Goal: Task Accomplishment & Management: Manage account settings

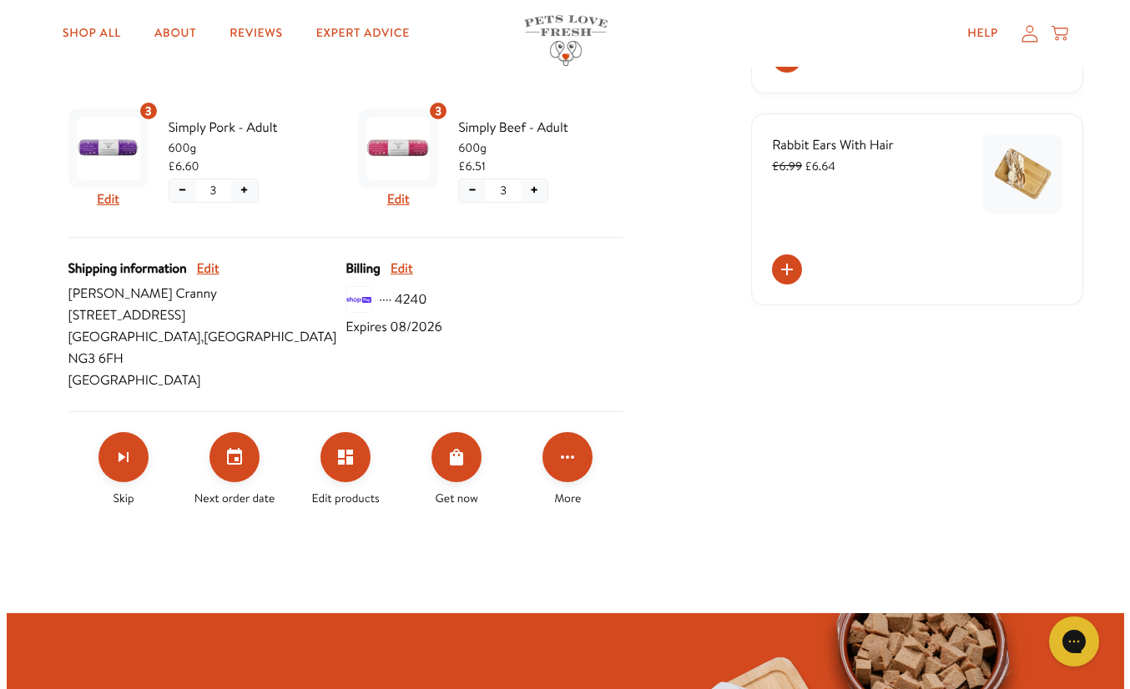
scroll to position [526, 0]
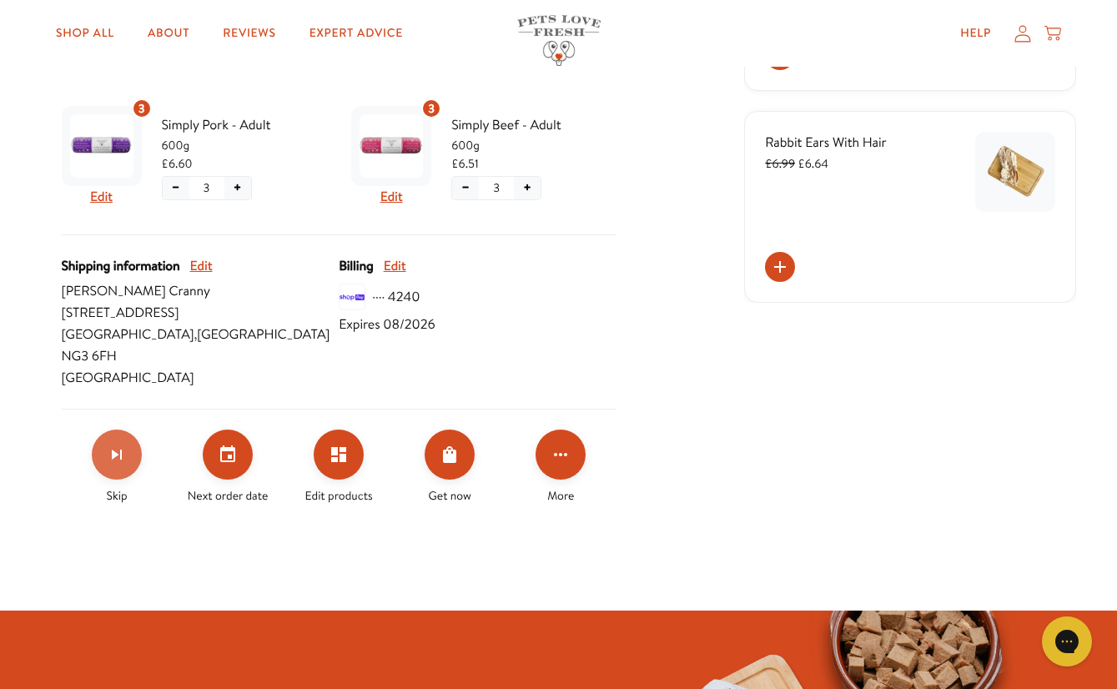
click at [133, 436] on button "Skip subscription" at bounding box center [117, 455] width 50 height 50
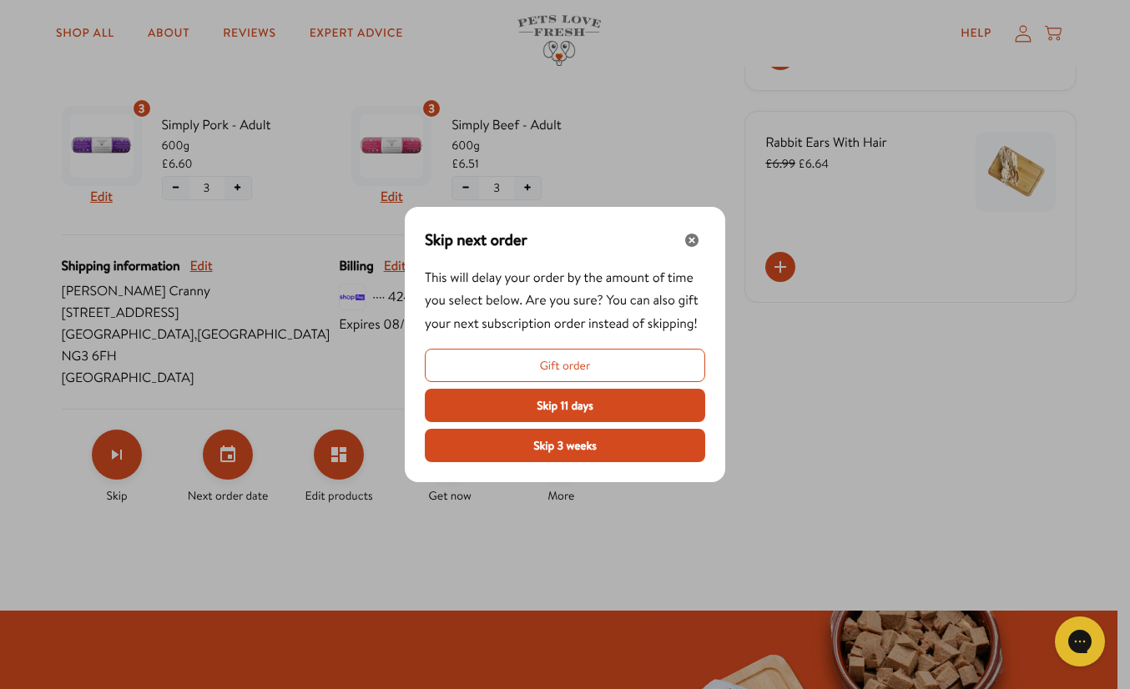
click at [557, 356] on span "Gift order" at bounding box center [565, 365] width 51 height 18
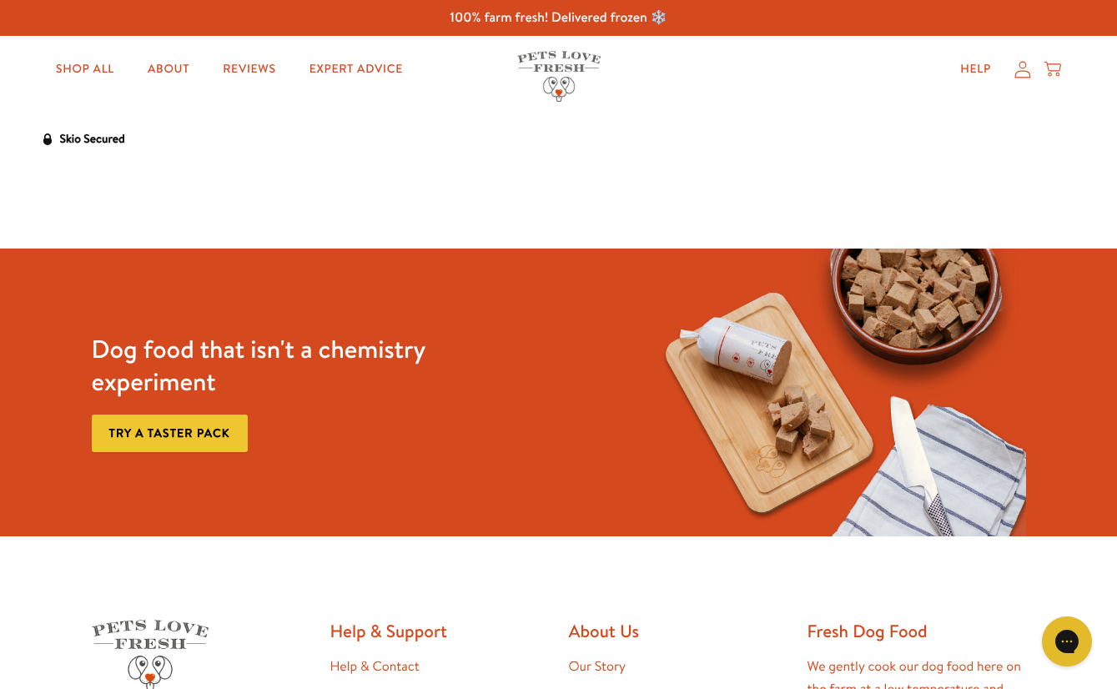
select select "England"
select select "United Kingdom"
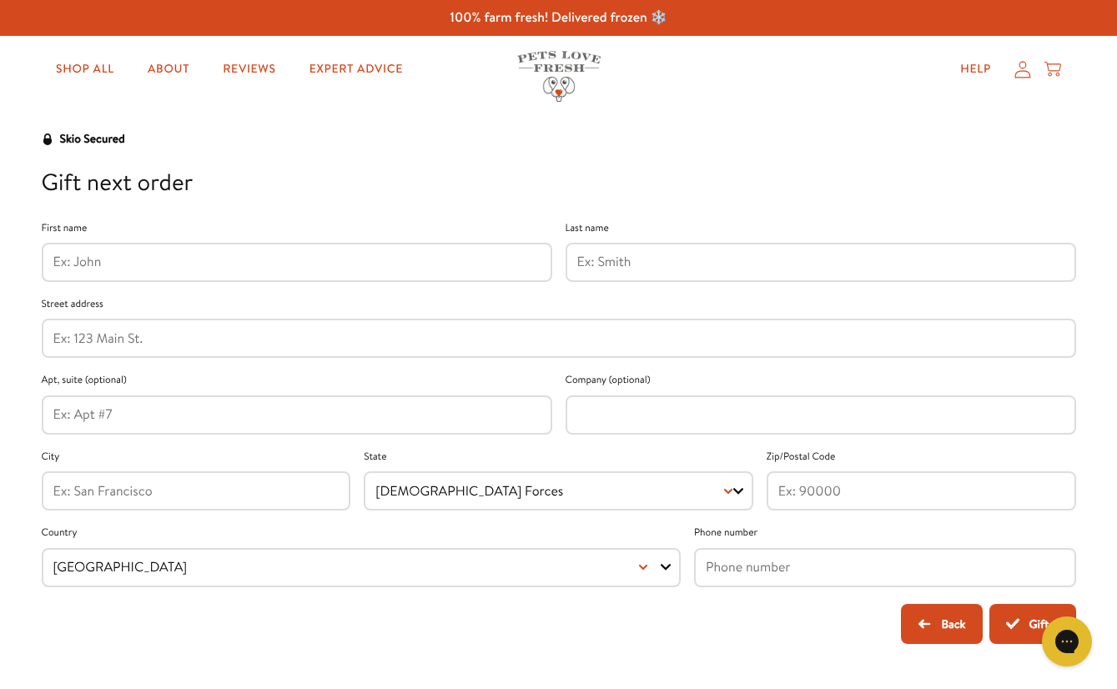
click at [251, 266] on input "First name" at bounding box center [296, 262] width 487 height 18
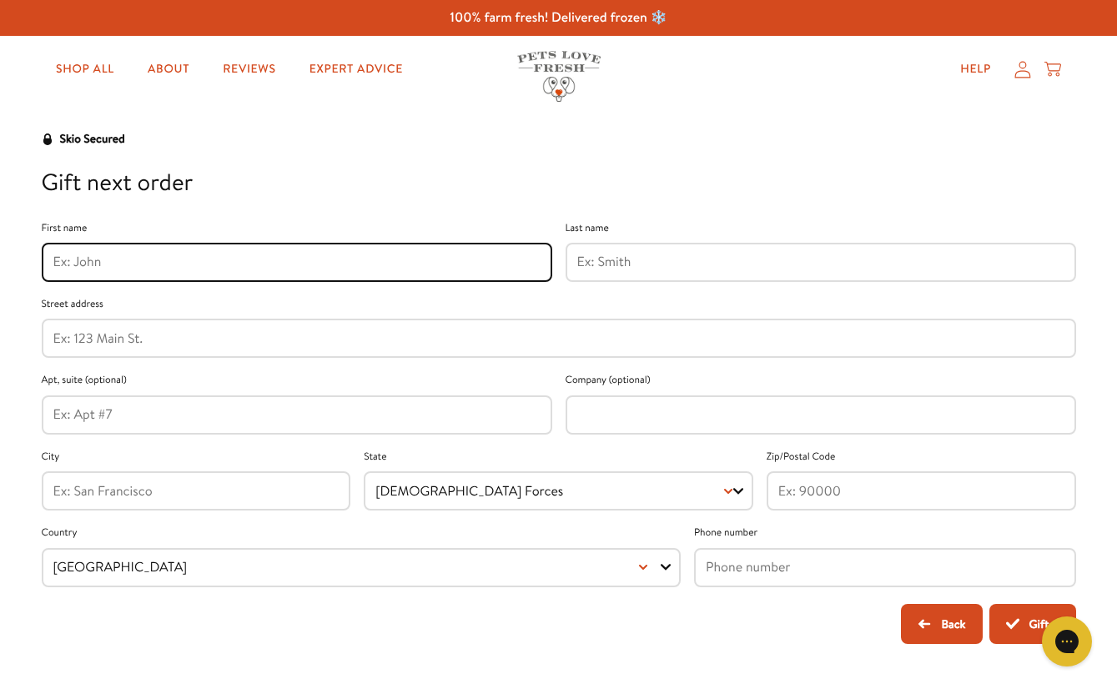
type input "[PERSON_NAME]"
type input "Cranny"
type input "14 Roseleigh Avenue"
type input "NOTTINGHAM"
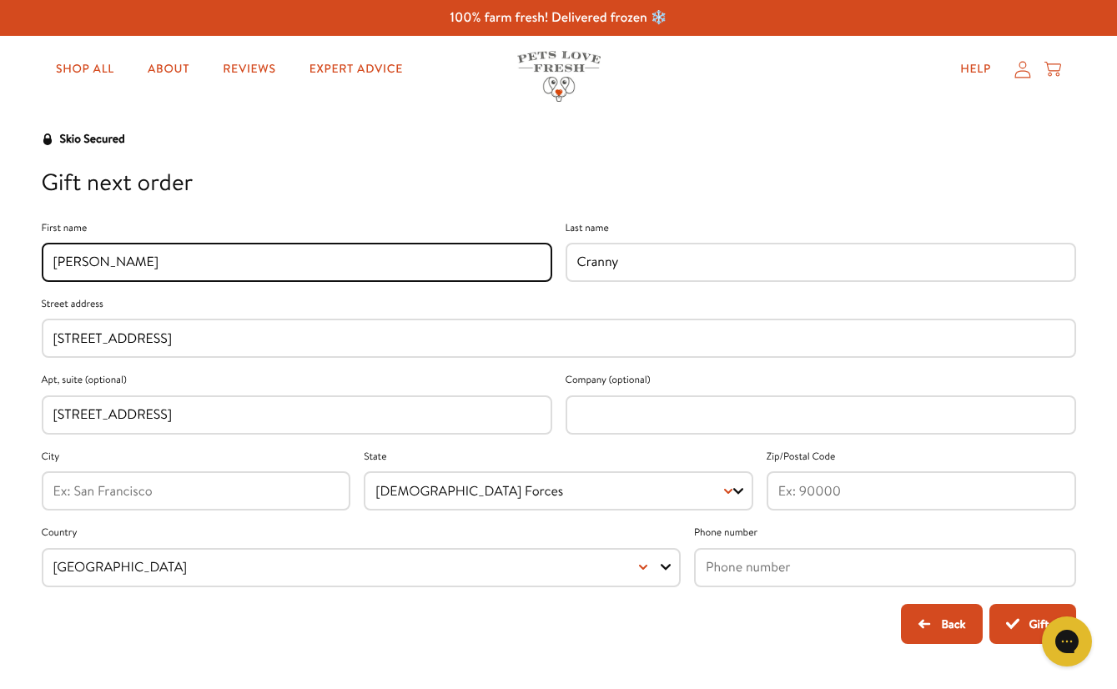
type input "NG3 6FH"
type input "+447789931343"
click at [199, 423] on input "14 Roseleigh Avenue" at bounding box center [296, 414] width 487 height 18
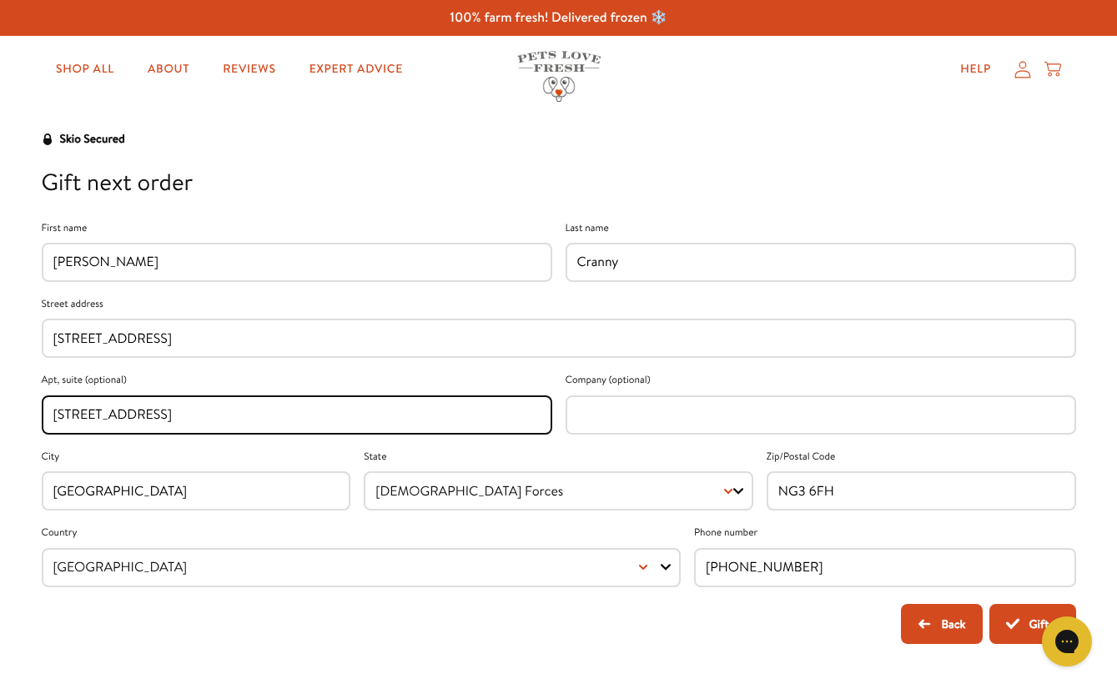
click at [199, 423] on input "14 Roseleigh Avenue" at bounding box center [296, 414] width 487 height 18
click at [1029, 622] on button "Gift :)" at bounding box center [1033, 624] width 87 height 40
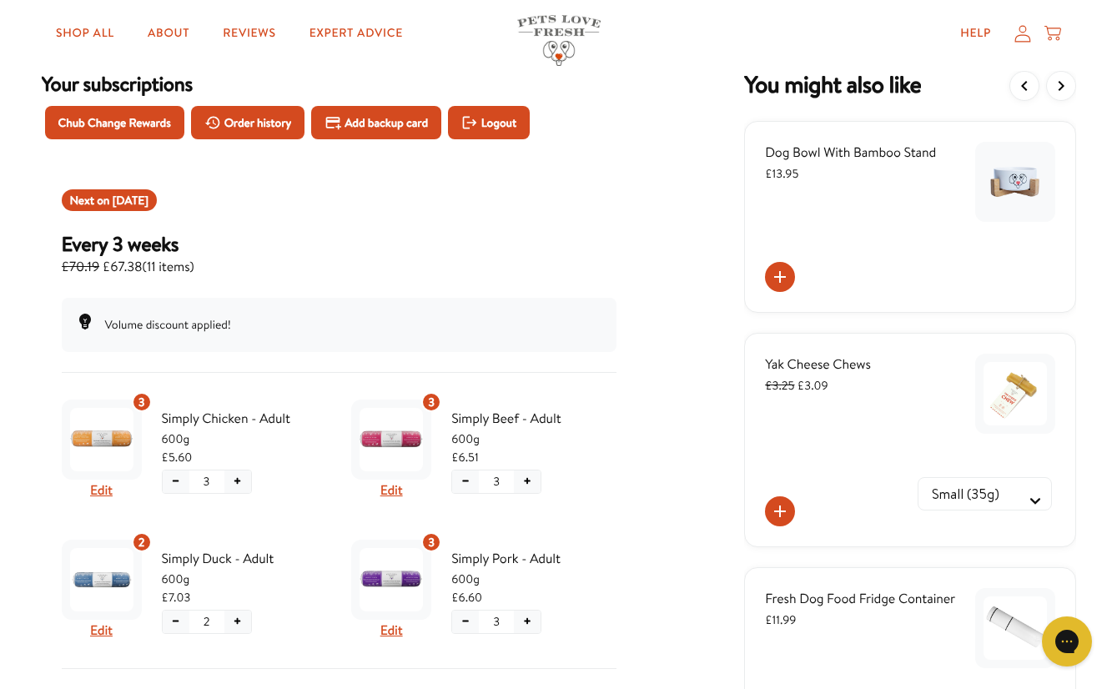
scroll to position [88, 0]
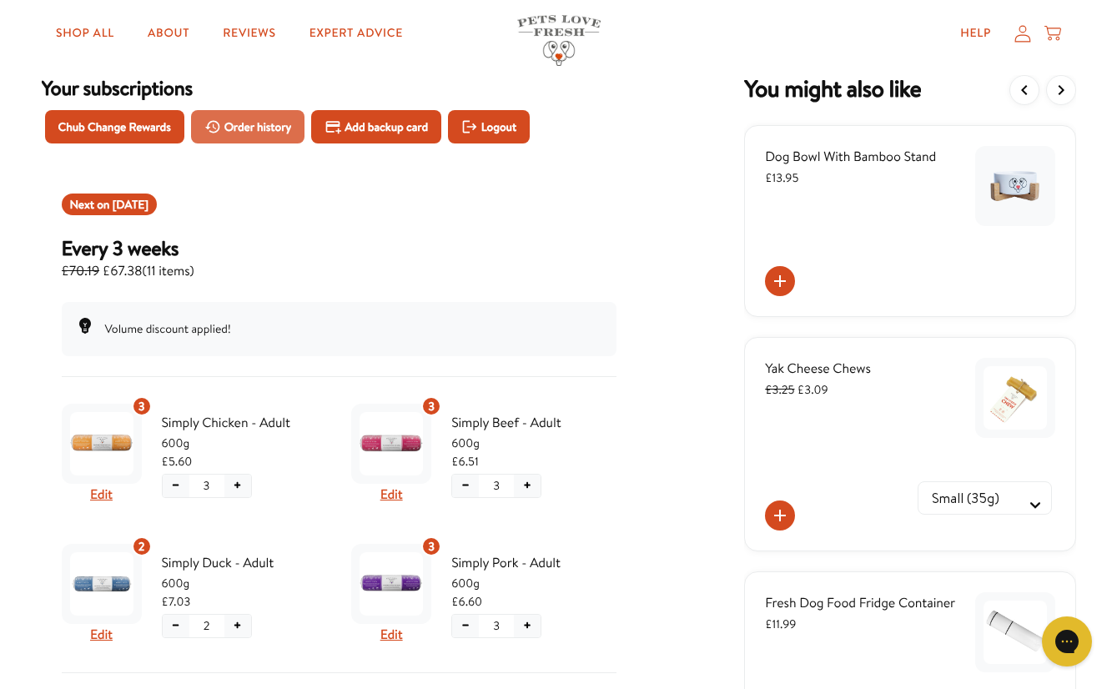
click at [260, 126] on span "Order history" at bounding box center [258, 127] width 68 height 18
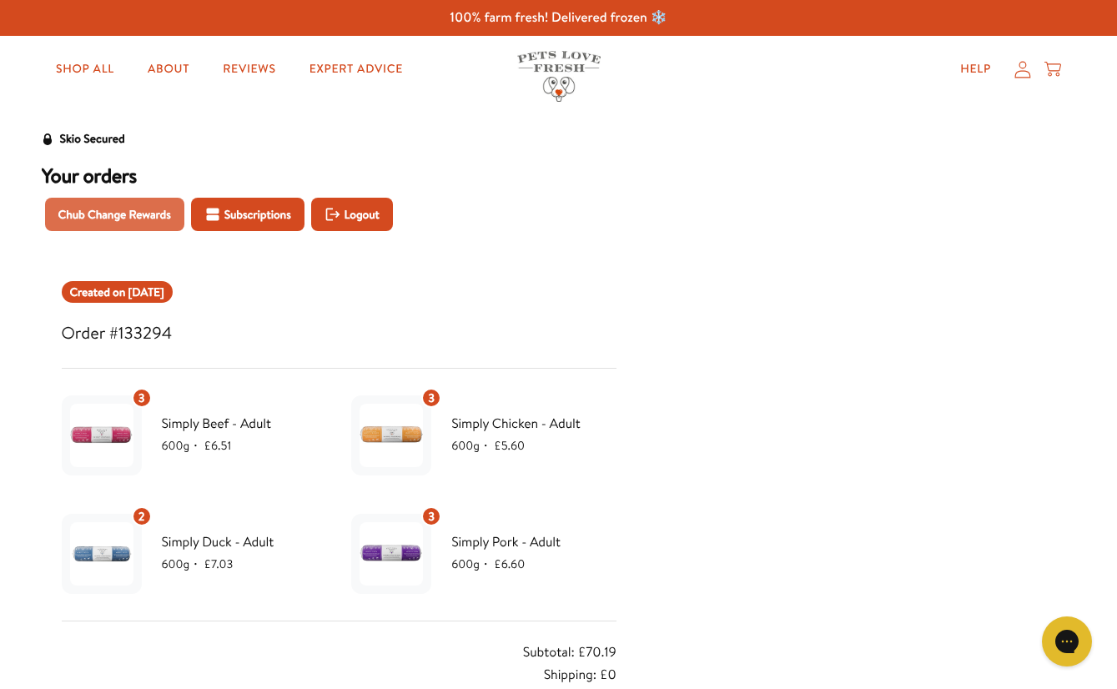
click at [76, 216] on span "Chub Change Rewards" at bounding box center [114, 214] width 113 height 18
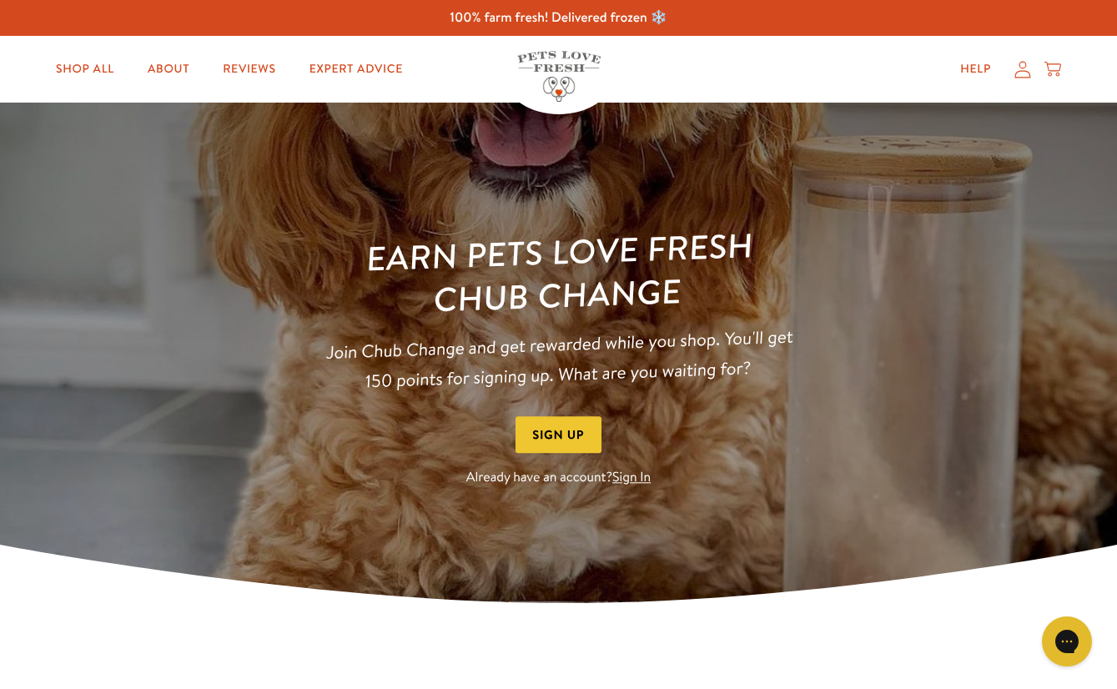
click at [638, 483] on link "Sign In" at bounding box center [631, 478] width 38 height 18
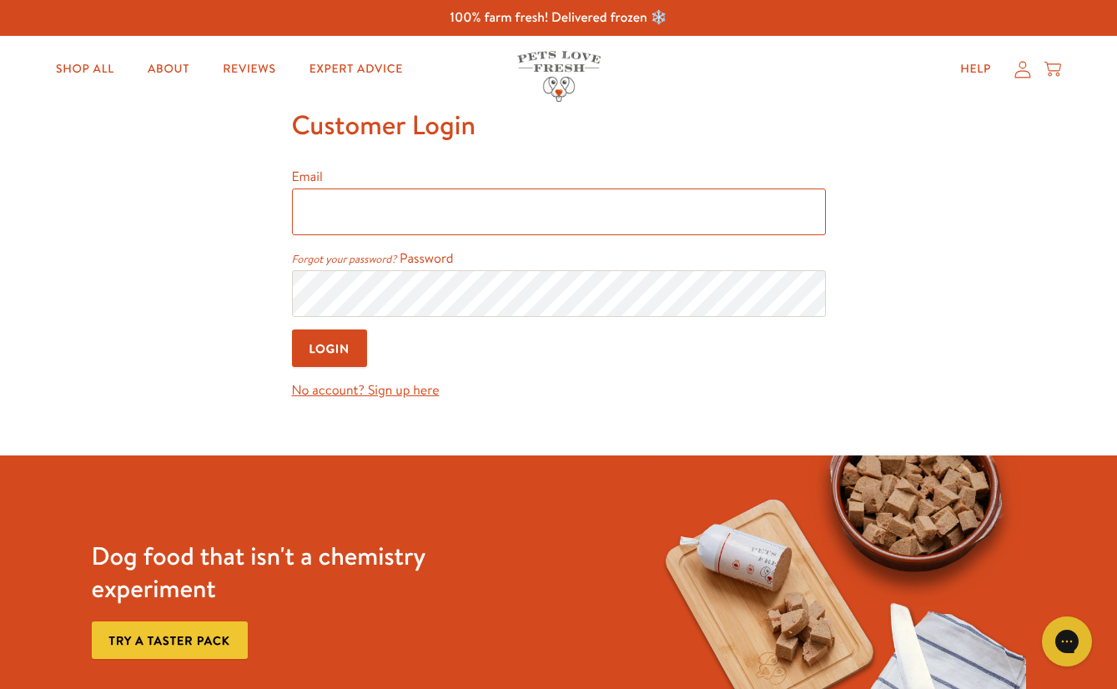
type input "jane@blacksheep.gb.net"
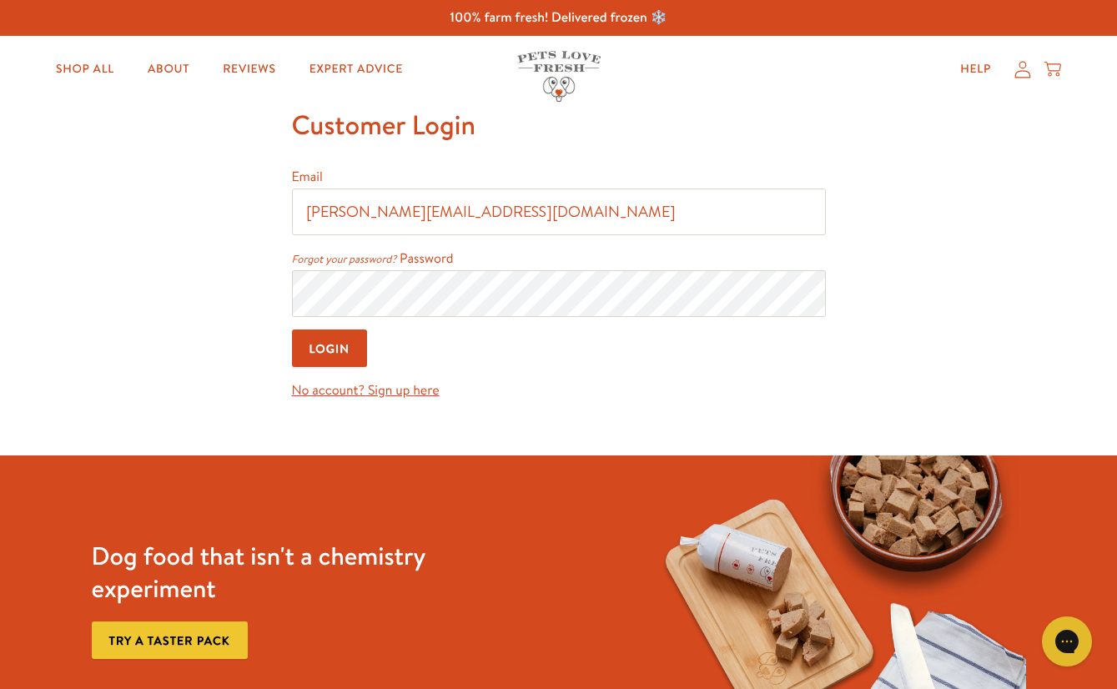
click at [325, 341] on input "Login" at bounding box center [330, 349] width 76 height 38
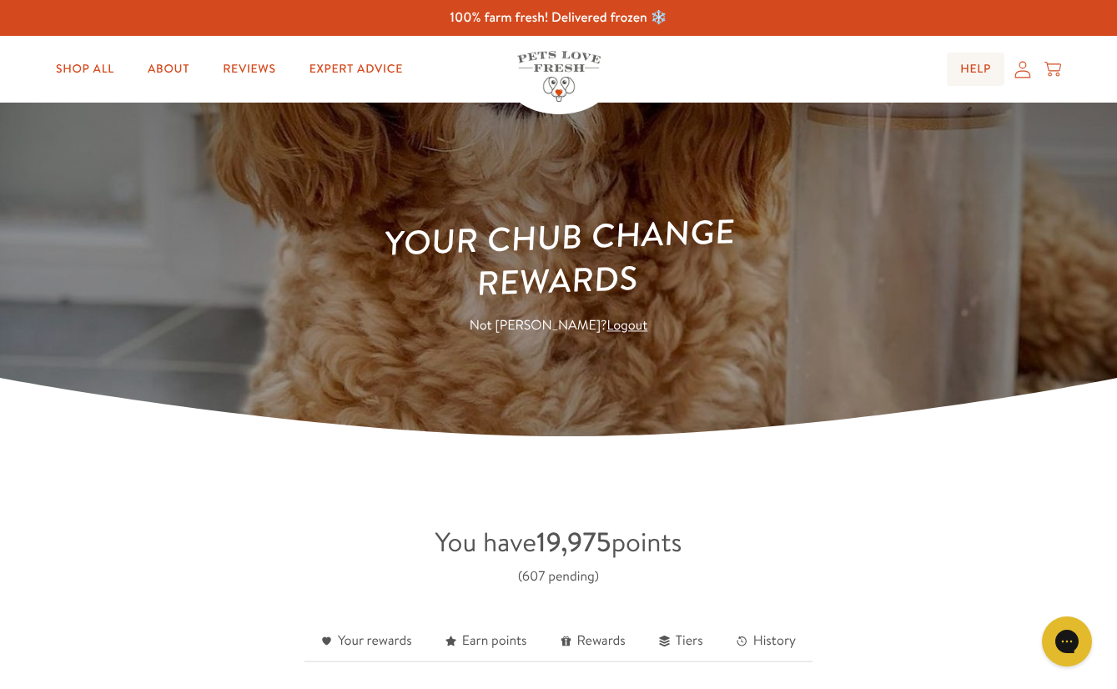
click at [984, 67] on link "Help" at bounding box center [976, 69] width 58 height 33
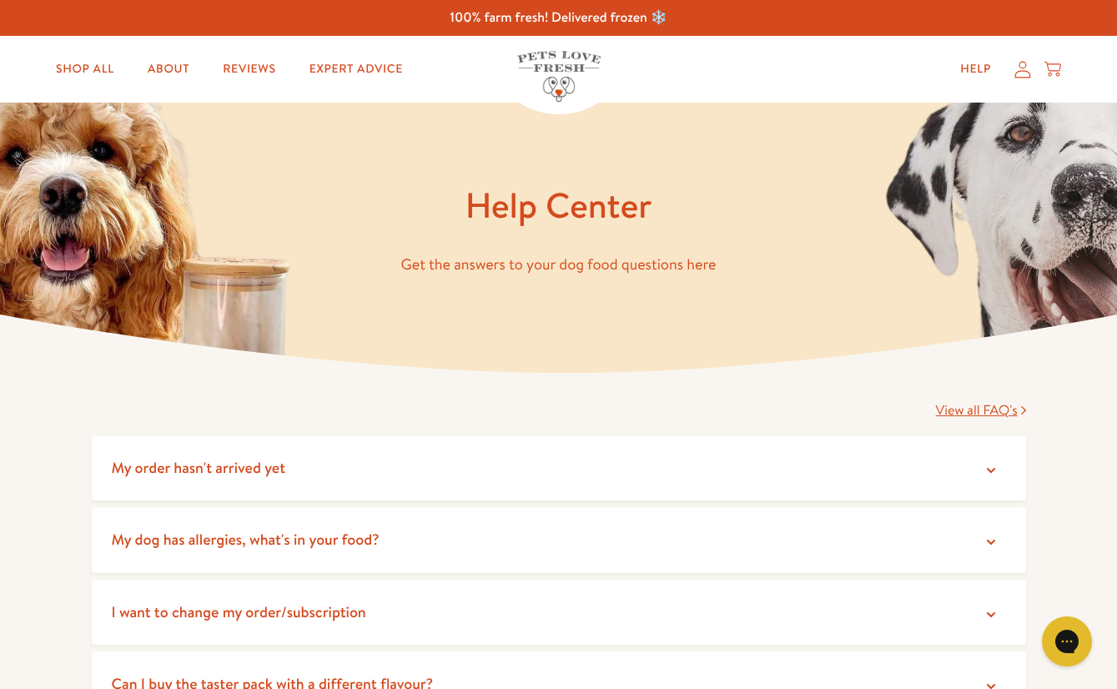
click at [1024, 71] on icon at bounding box center [1023, 69] width 16 height 17
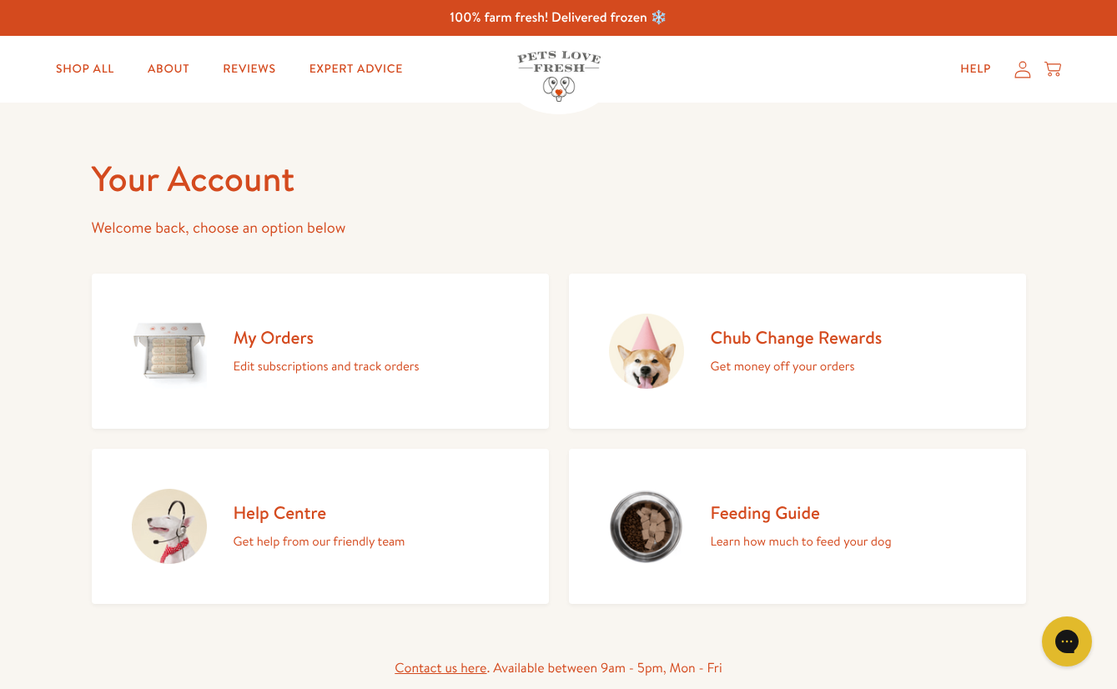
scroll to position [3, 0]
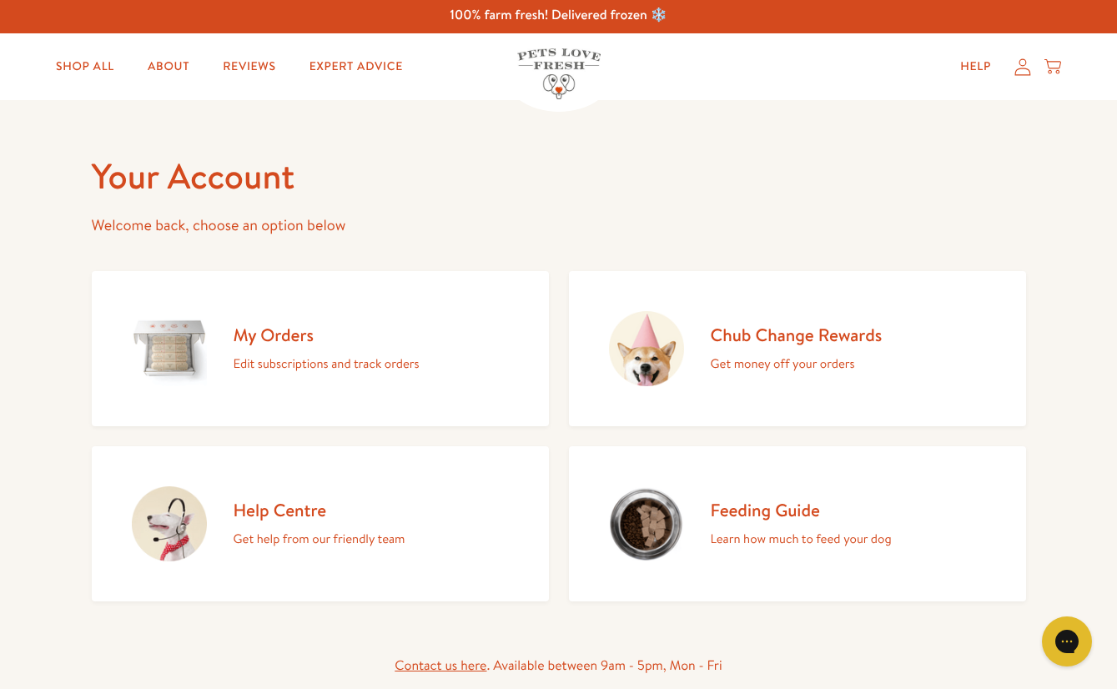
click at [373, 365] on p "Edit subscriptions and track orders" at bounding box center [327, 364] width 186 height 22
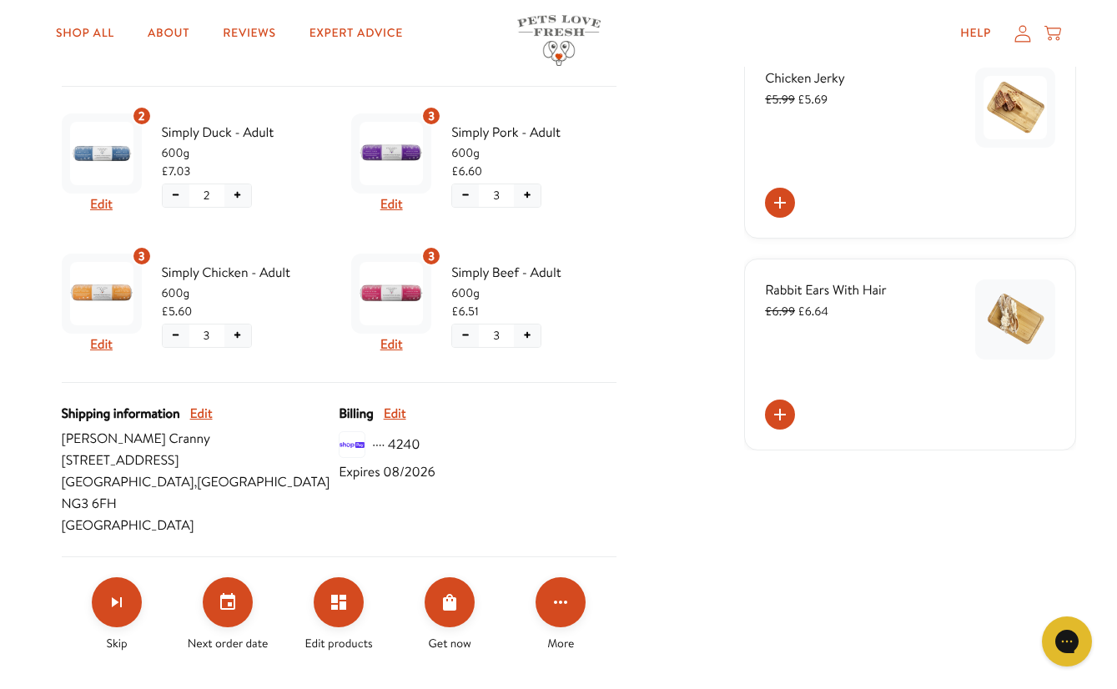
scroll to position [380, 0]
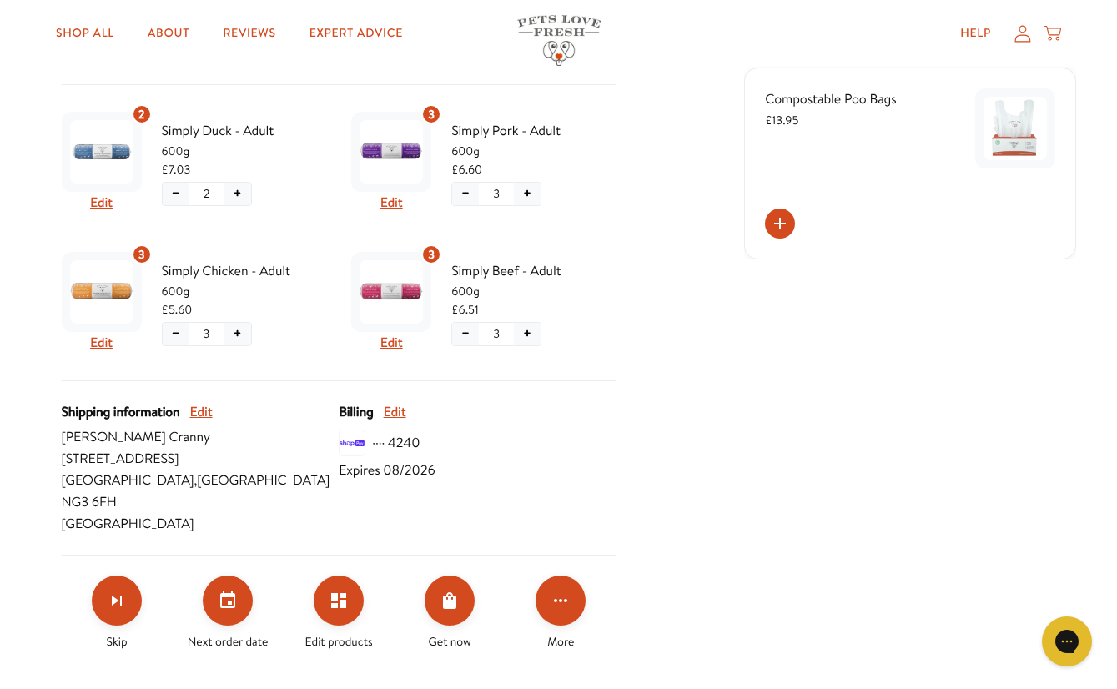
click at [1029, 36] on icon at bounding box center [1023, 33] width 16 height 17
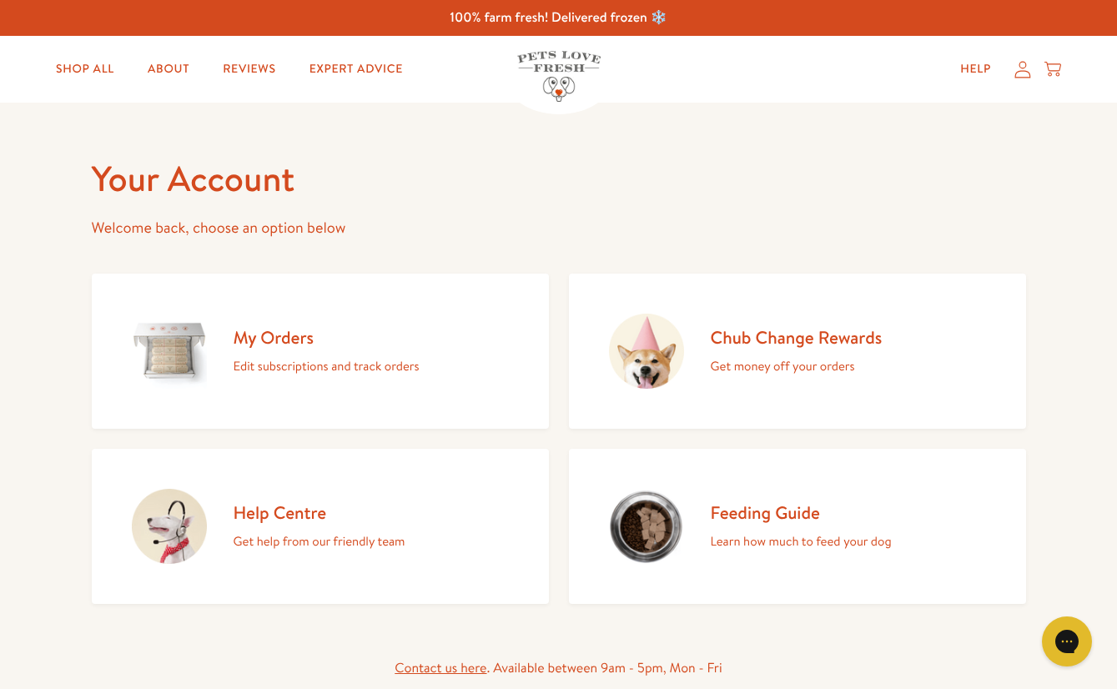
click at [833, 337] on h2 "Chub Change Rewards" at bounding box center [797, 337] width 172 height 23
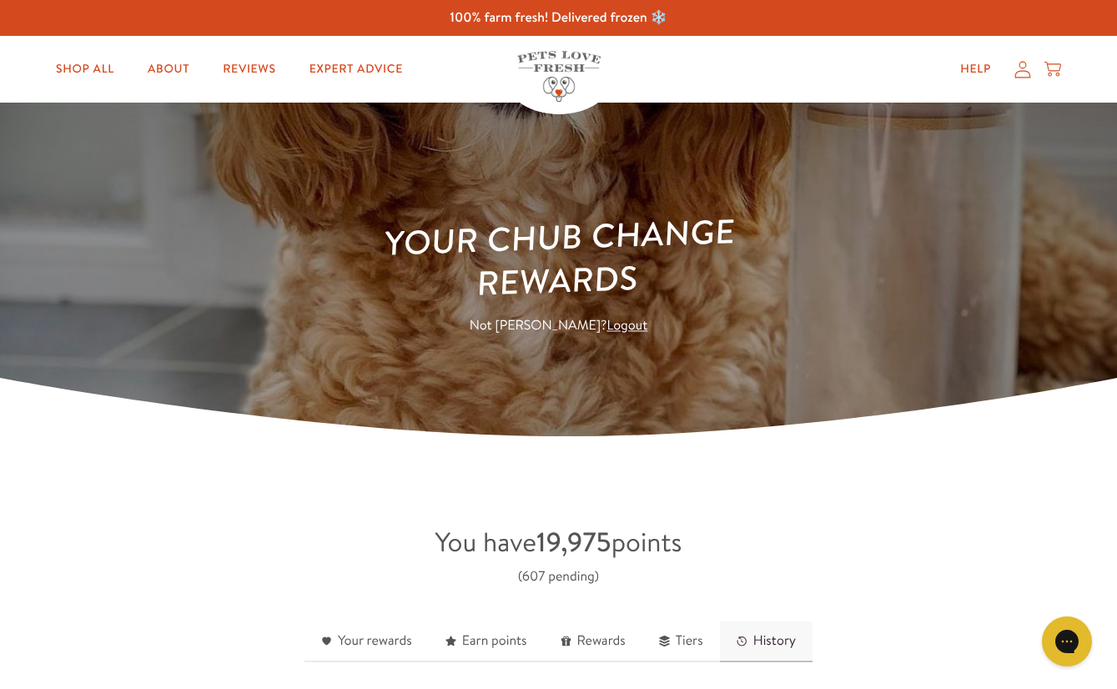
click at [768, 647] on link "History" at bounding box center [766, 642] width 93 height 41
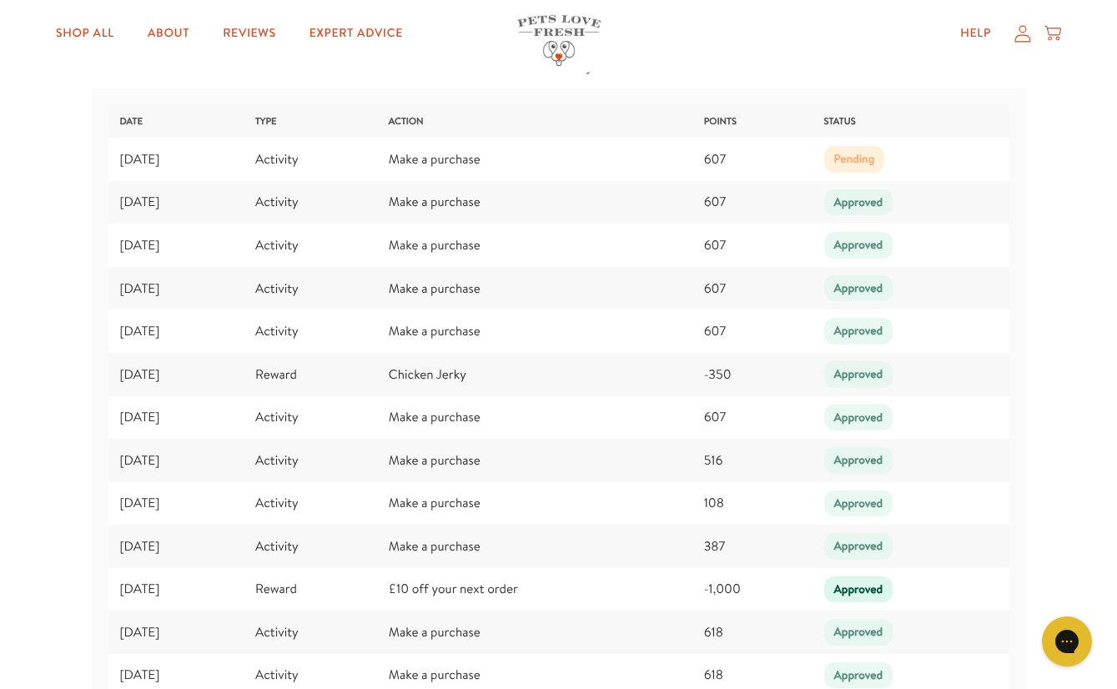
scroll to position [2260, 0]
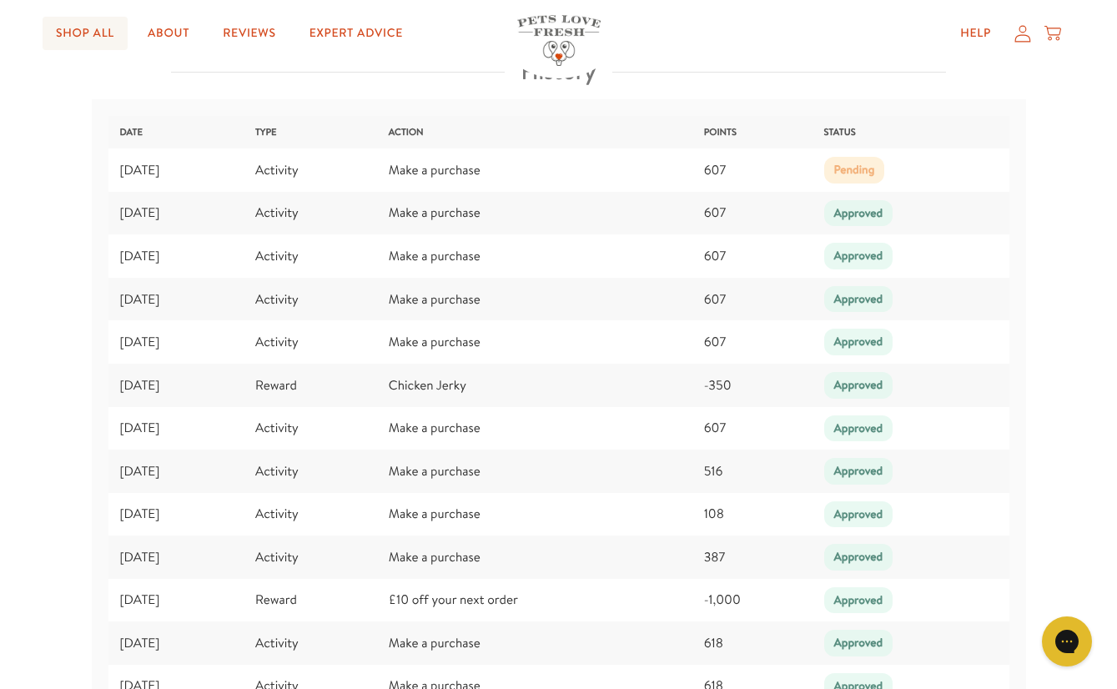
click at [79, 33] on link "Shop All" at bounding box center [85, 33] width 85 height 33
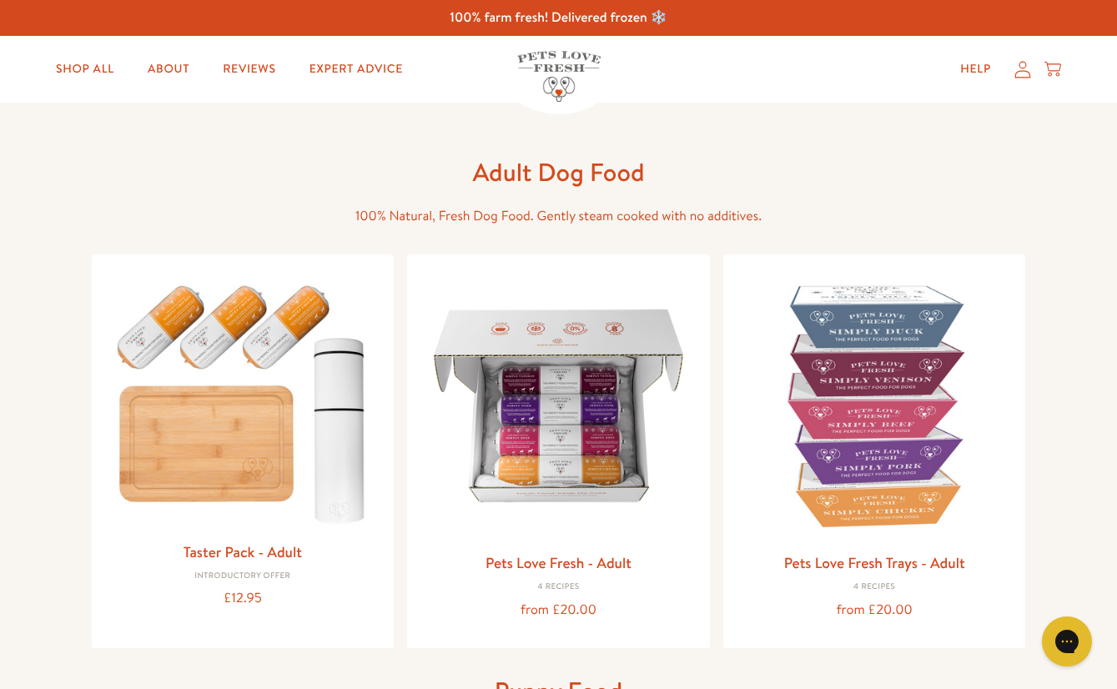
click at [1020, 69] on icon at bounding box center [1023, 70] width 17 height 18
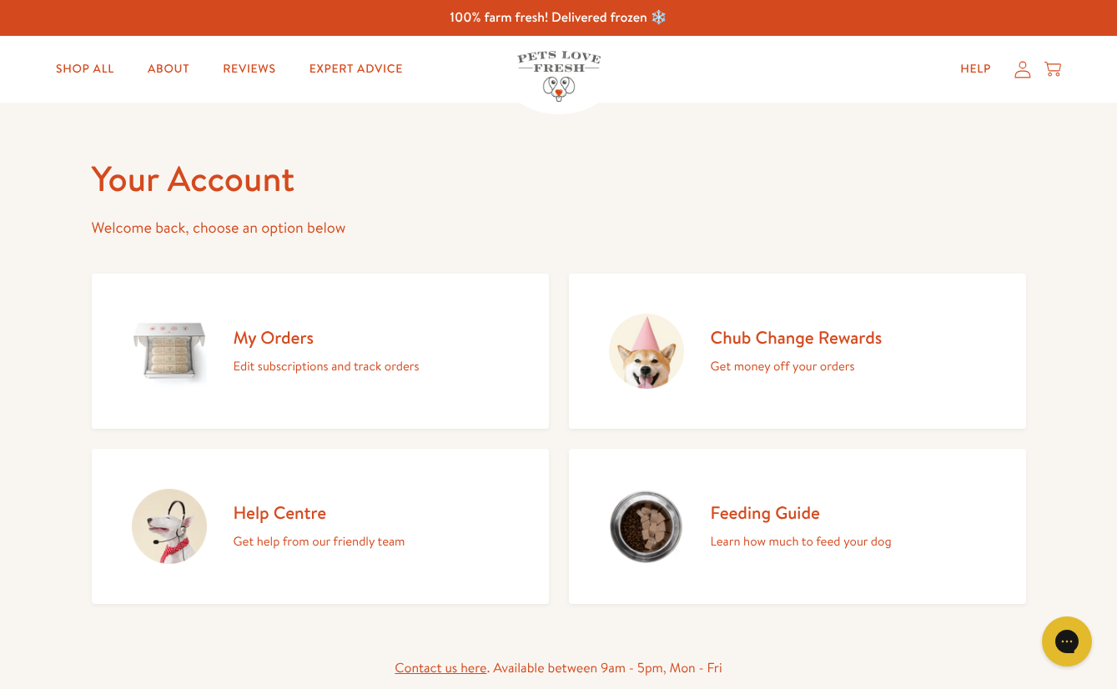
click at [843, 349] on h2 "Chub Change Rewards" at bounding box center [797, 337] width 172 height 23
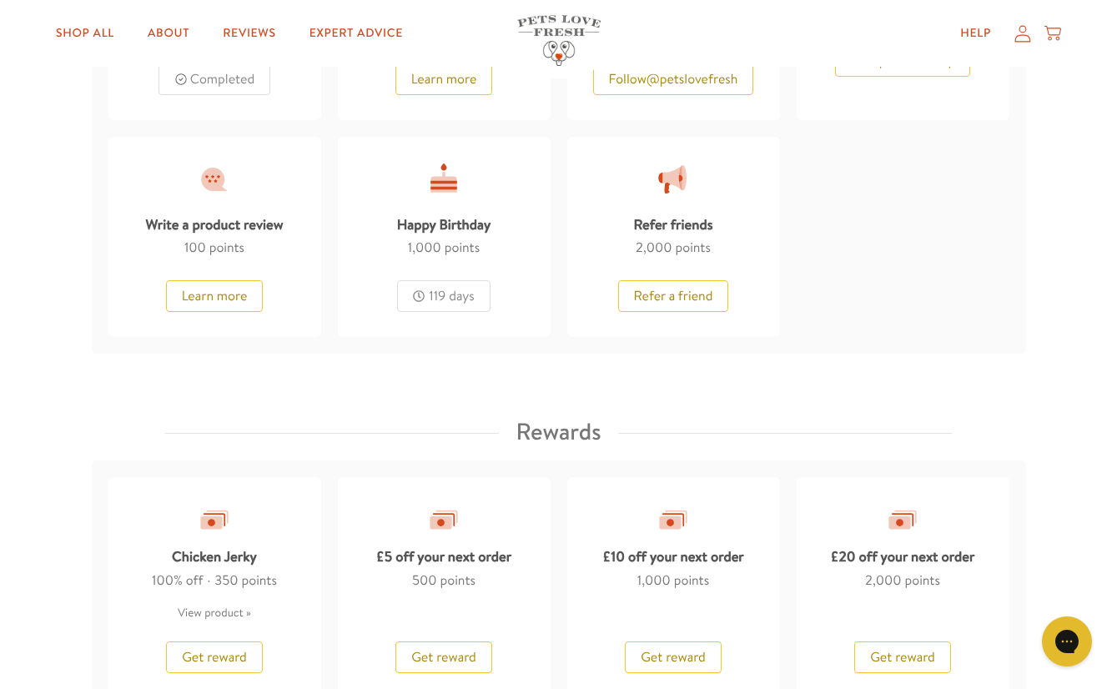
scroll to position [1106, 0]
